Goal: Task Accomplishment & Management: Complete application form

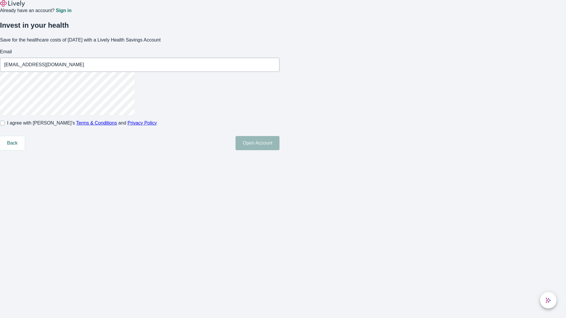
click at [5, 126] on input "I agree with Lively’s Terms & Conditions and Privacy Policy" at bounding box center [2, 123] width 5 height 5
checkbox input "true"
click at [279, 150] on button "Open Account" at bounding box center [257, 143] width 44 height 14
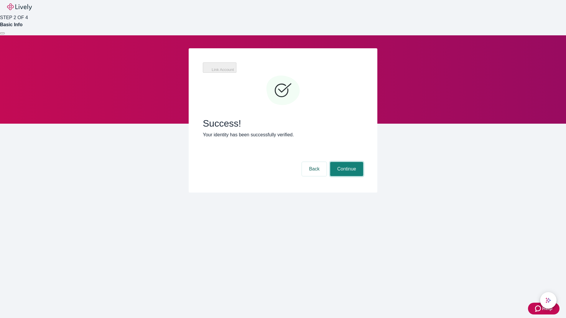
click at [346, 162] on button "Continue" at bounding box center [346, 169] width 33 height 14
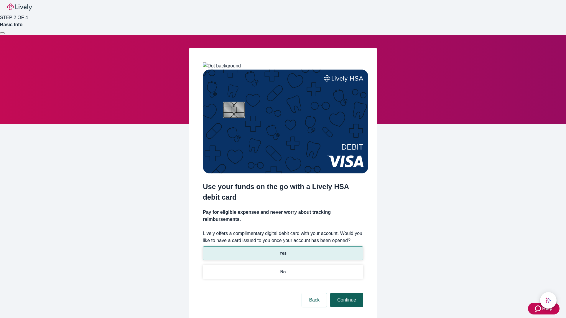
click at [283, 250] on p "Yes" at bounding box center [282, 253] width 7 height 6
click at [346, 293] on button "Continue" at bounding box center [346, 300] width 33 height 14
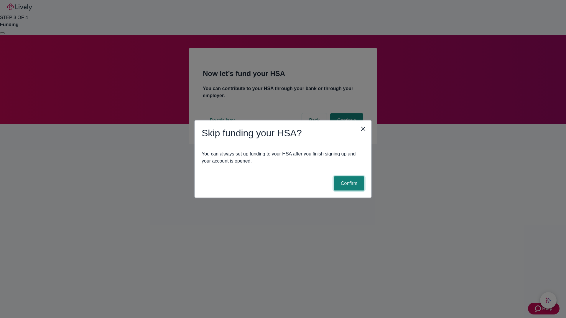
click at [348, 184] on button "Confirm" at bounding box center [349, 183] width 31 height 14
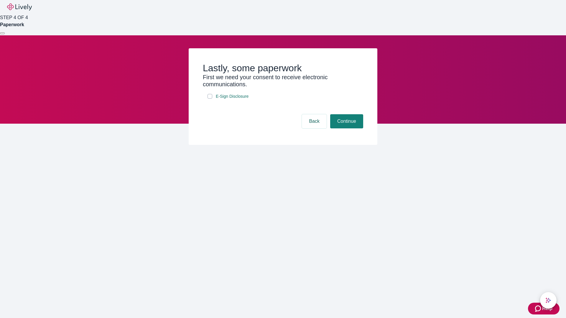
click at [210, 99] on input "E-Sign Disclosure" at bounding box center [209, 96] width 5 height 5
checkbox input "true"
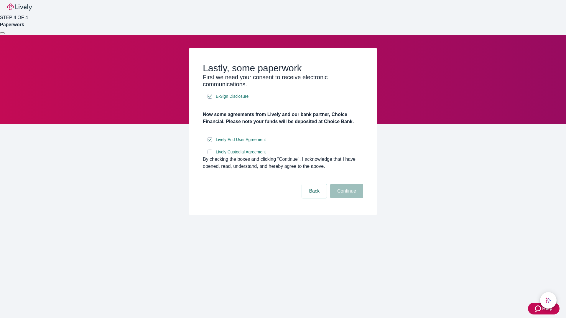
click at [210, 154] on input "Lively Custodial Agreement" at bounding box center [209, 152] width 5 height 5
checkbox input "true"
click at [346, 198] on button "Continue" at bounding box center [346, 191] width 33 height 14
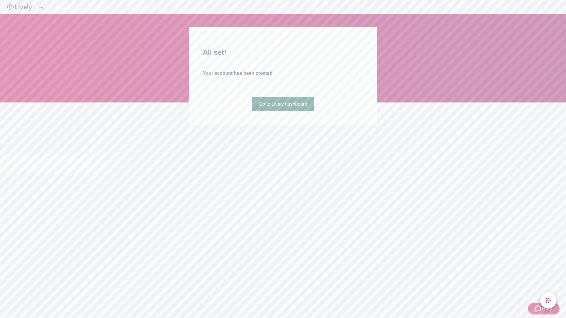
click at [283, 111] on link "Go to Lively dashboard" at bounding box center [283, 104] width 63 height 14
